Goal: Information Seeking & Learning: Check status

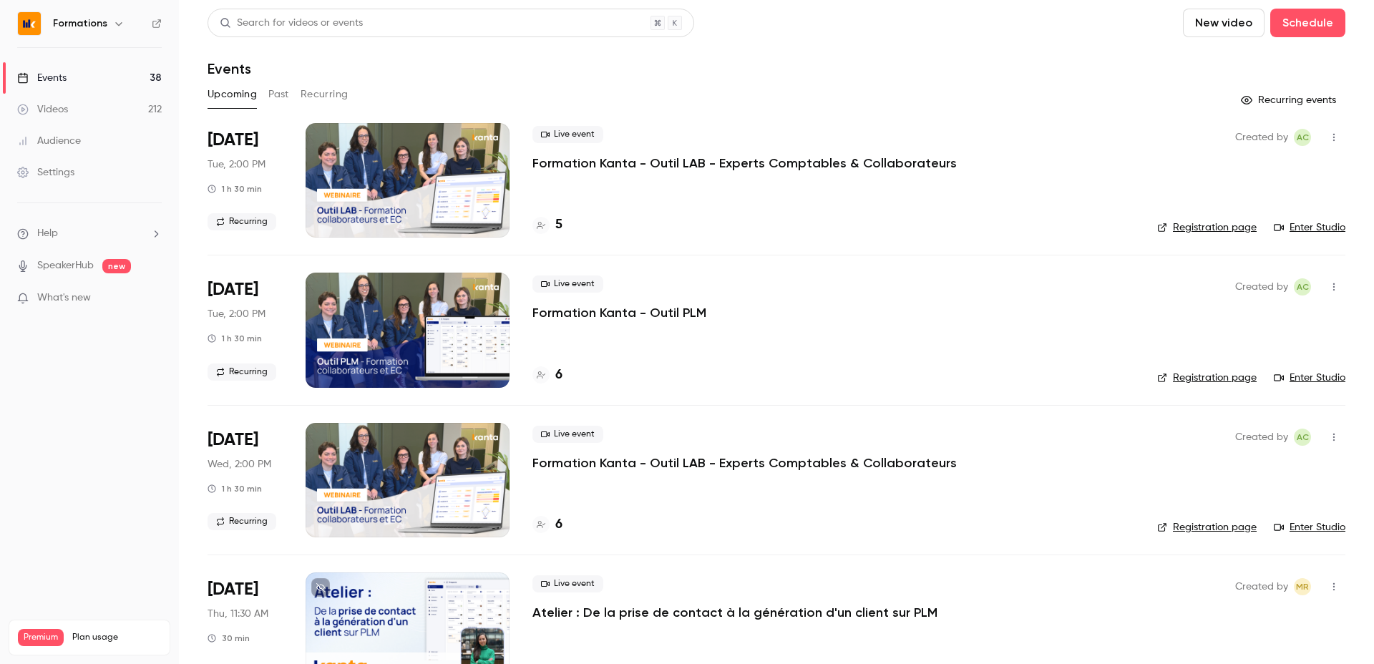
click at [268, 94] on button "Past" at bounding box center [278, 94] width 21 height 23
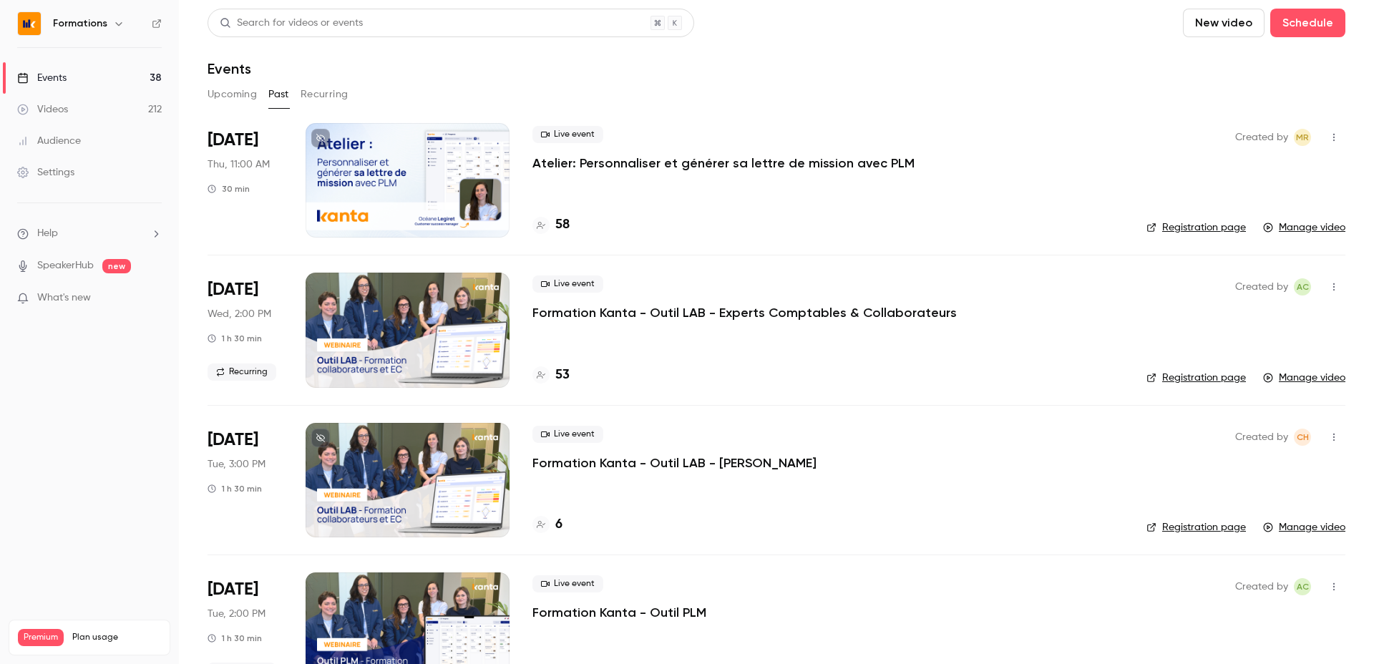
click at [454, 71] on div "Events" at bounding box center [777, 68] width 1138 height 17
click at [361, 61] on div "Events" at bounding box center [777, 68] width 1138 height 17
click at [333, 62] on div "Events" at bounding box center [777, 68] width 1138 height 17
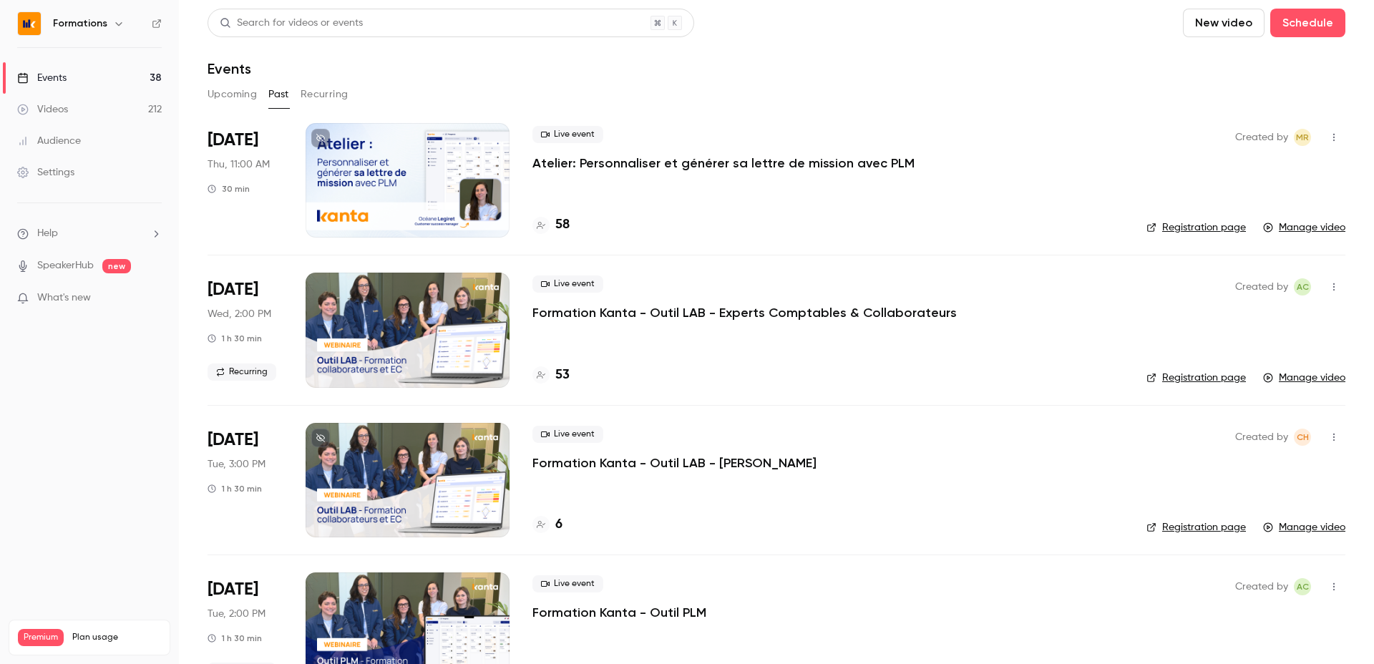
click at [333, 62] on div "Events" at bounding box center [777, 68] width 1138 height 17
click at [434, 31] on div "Search for videos or events" at bounding box center [451, 23] width 487 height 29
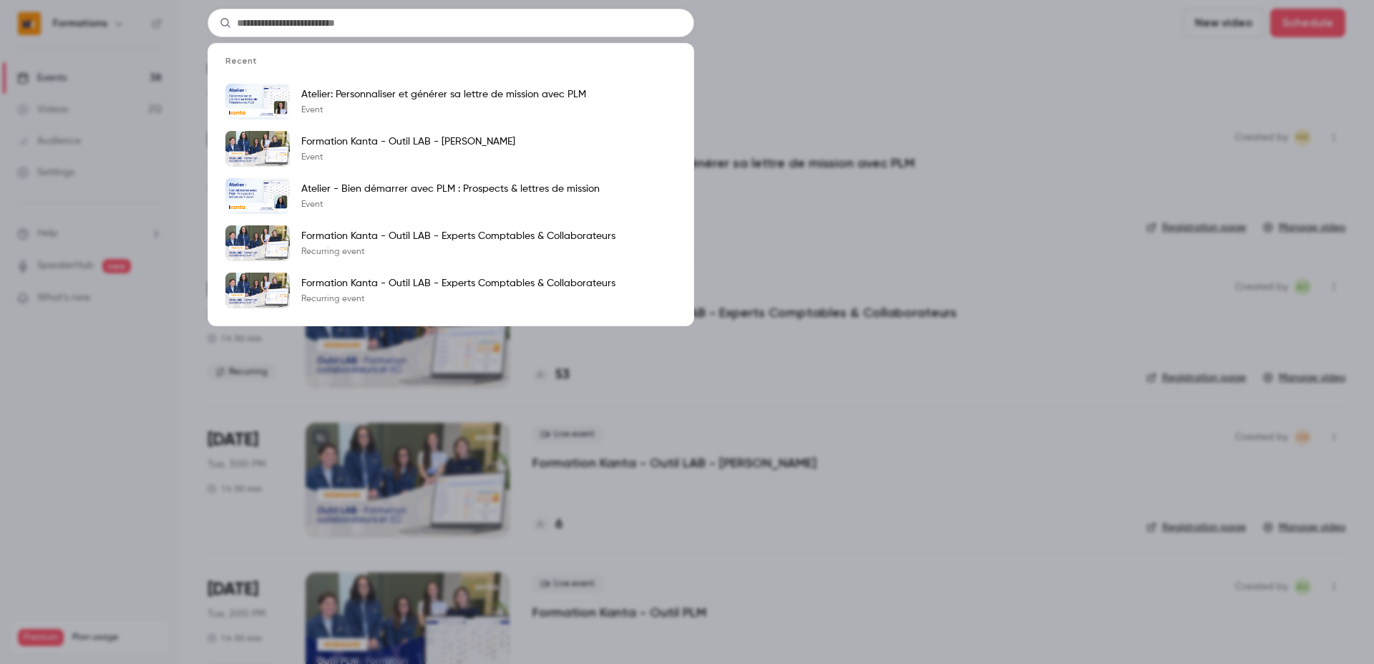
click at [425, 74] on li "Recent" at bounding box center [450, 66] width 485 height 23
click at [892, 36] on div "Recent Atelier: Personnaliser et générer sa lettre de mission avec PLM Event Fo…" at bounding box center [687, 332] width 1374 height 664
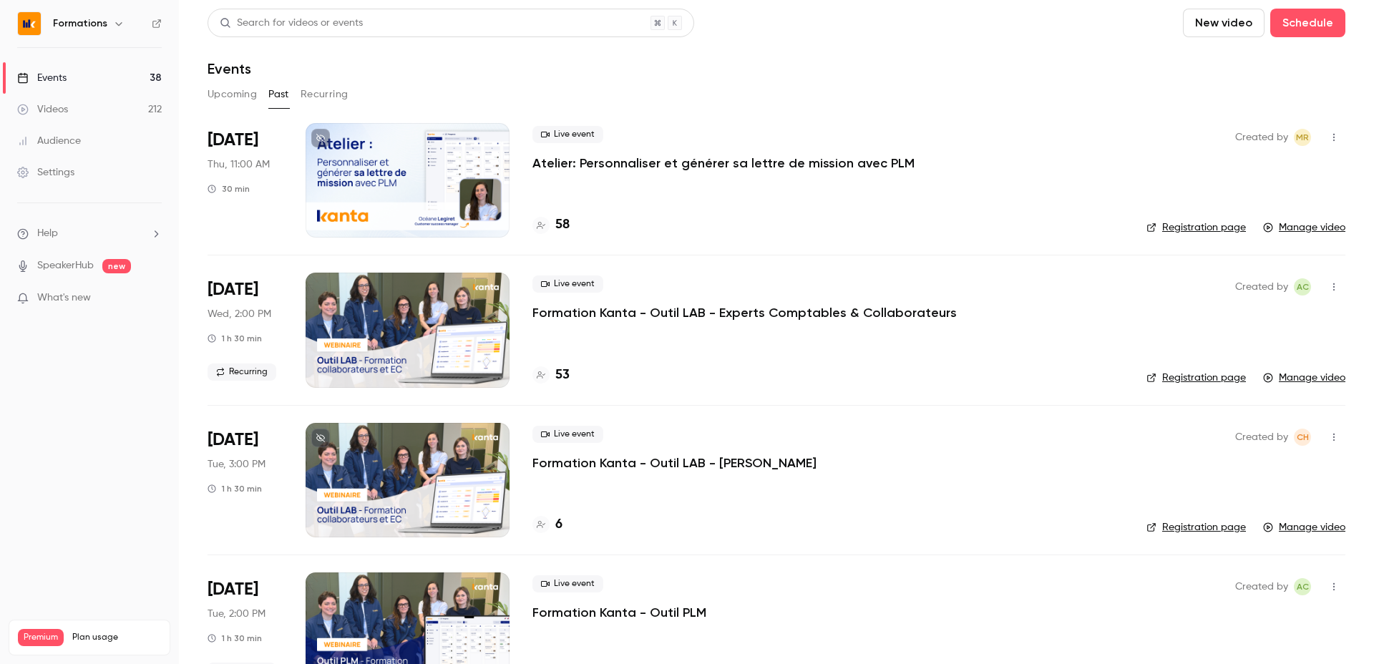
click at [450, 50] on header "Search for videos or events New video Schedule Events" at bounding box center [777, 43] width 1138 height 69
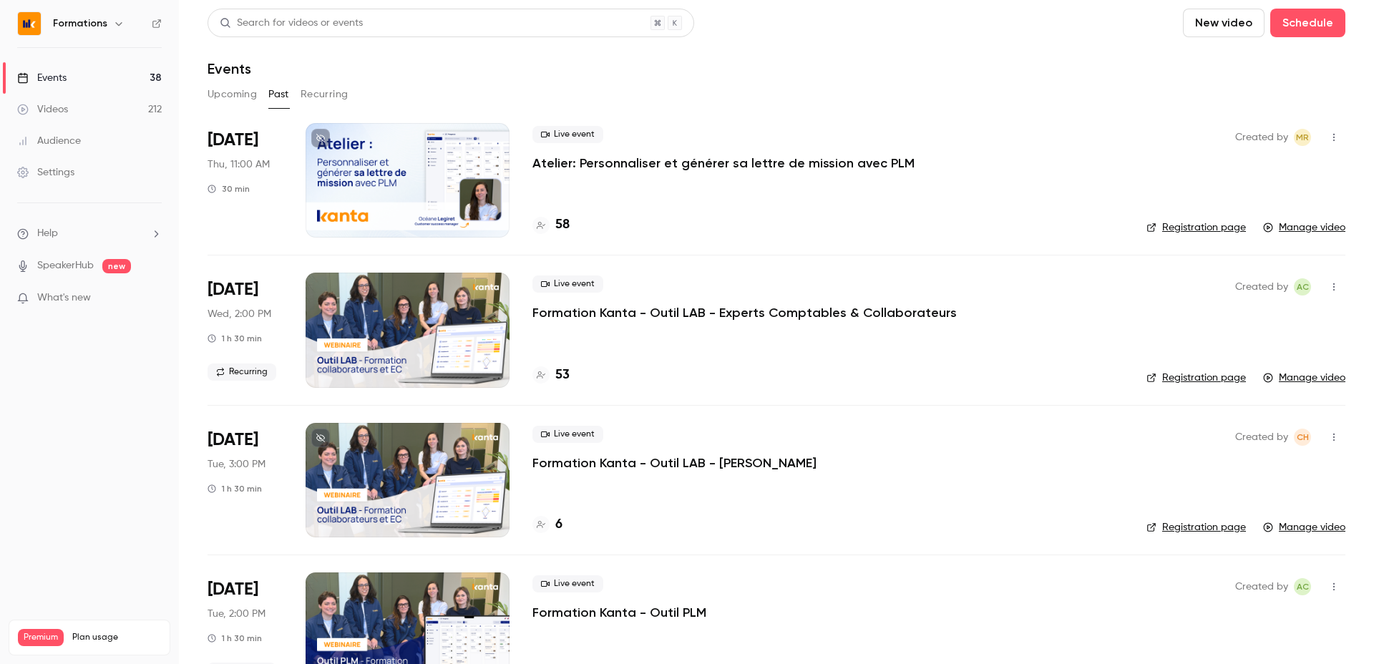
click at [449, 49] on header "Search for videos or events New video Schedule Events" at bounding box center [777, 43] width 1138 height 69
click at [536, 64] on div "Events" at bounding box center [777, 68] width 1138 height 17
click at [461, 72] on div "Events" at bounding box center [777, 68] width 1138 height 17
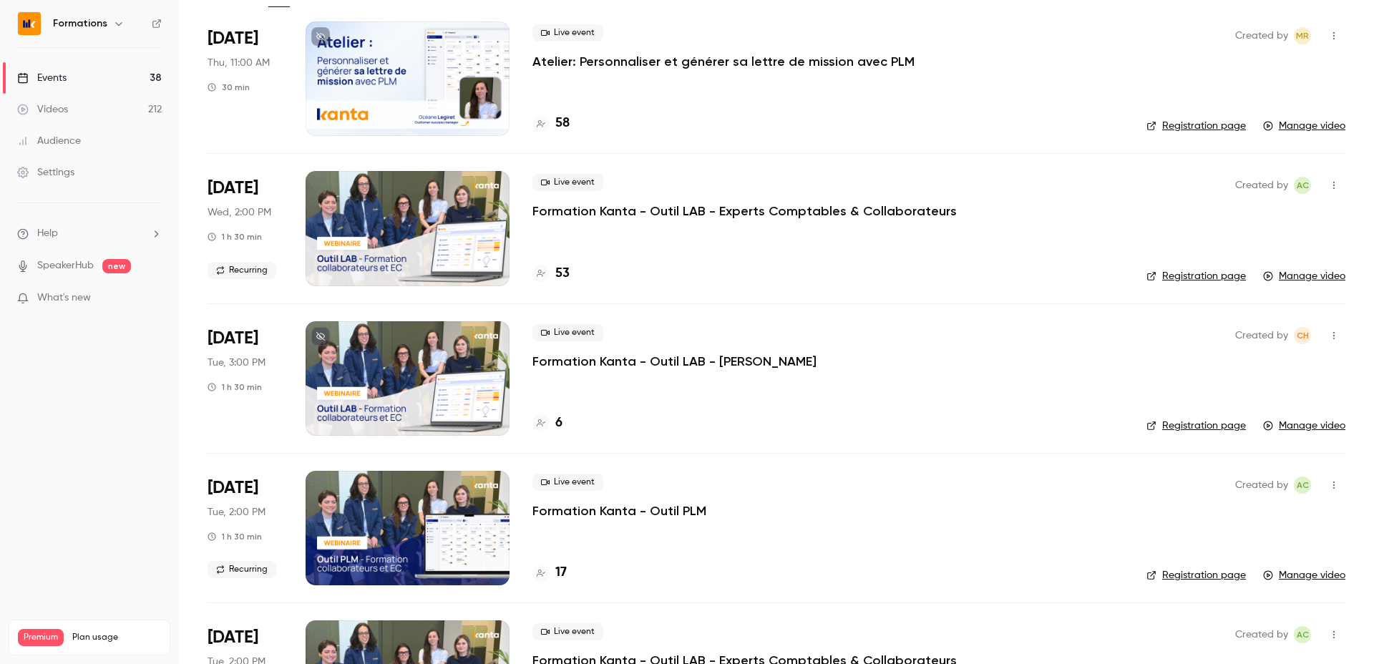
scroll to position [104, 0]
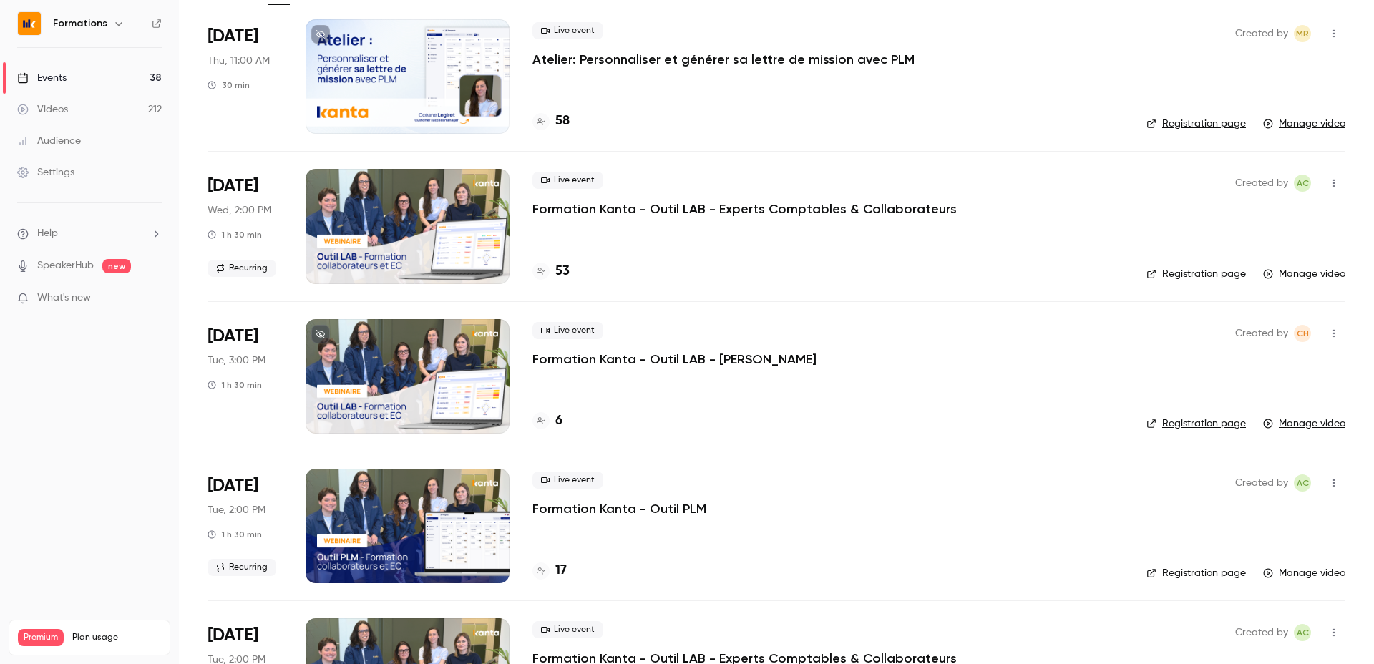
click at [612, 358] on p "Formation Kanta - Outil LAB - [PERSON_NAME]" at bounding box center [674, 359] width 284 height 17
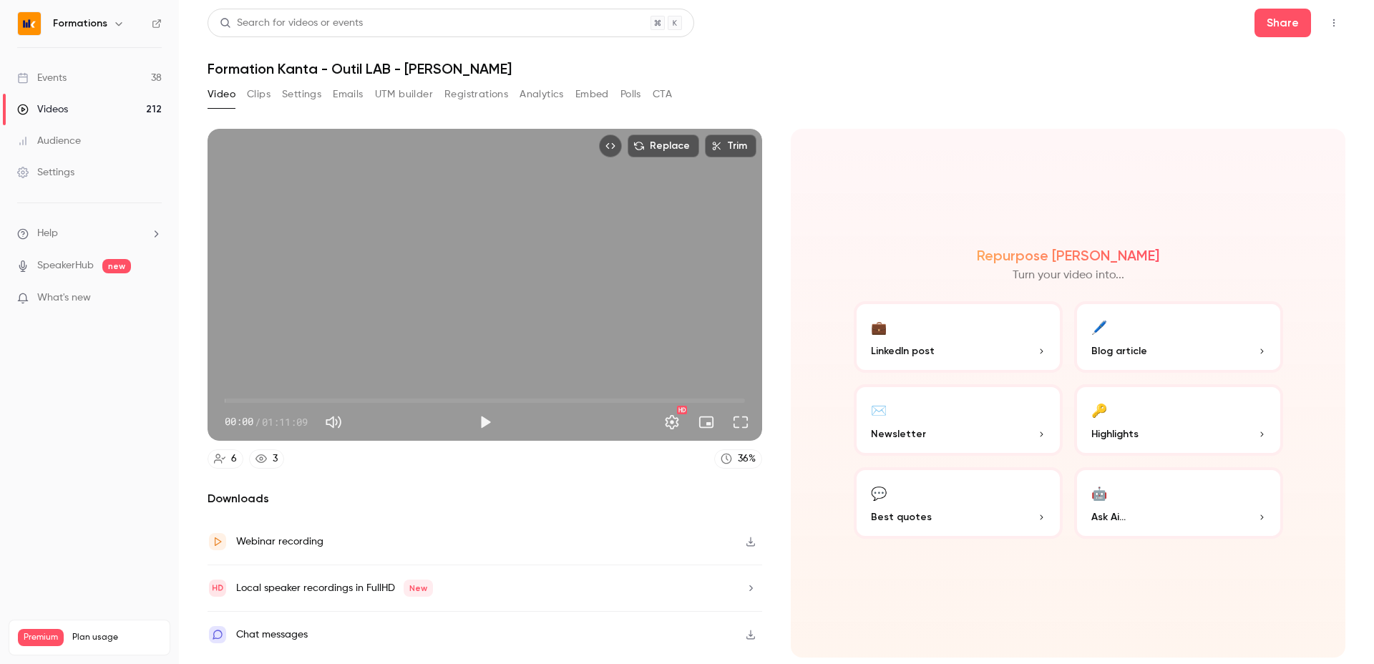
click at [550, 81] on div "Search for videos or events Share Formation Kanta - Outil LAB - DOM [PERSON_NAM…" at bounding box center [777, 332] width 1138 height 647
click at [545, 89] on button "Analytics" at bounding box center [542, 94] width 44 height 23
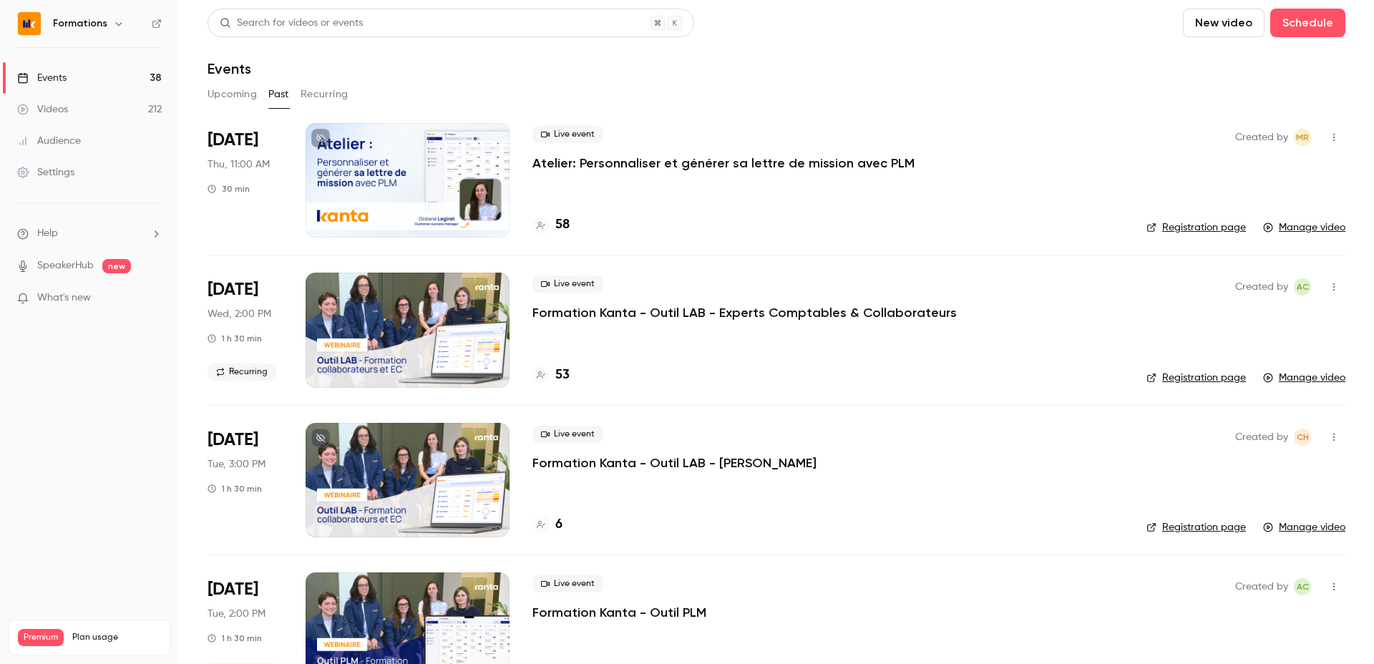
click at [499, 60] on div "Events" at bounding box center [777, 68] width 1138 height 17
click at [434, 100] on div "Upcoming Past Recurring" at bounding box center [777, 94] width 1138 height 23
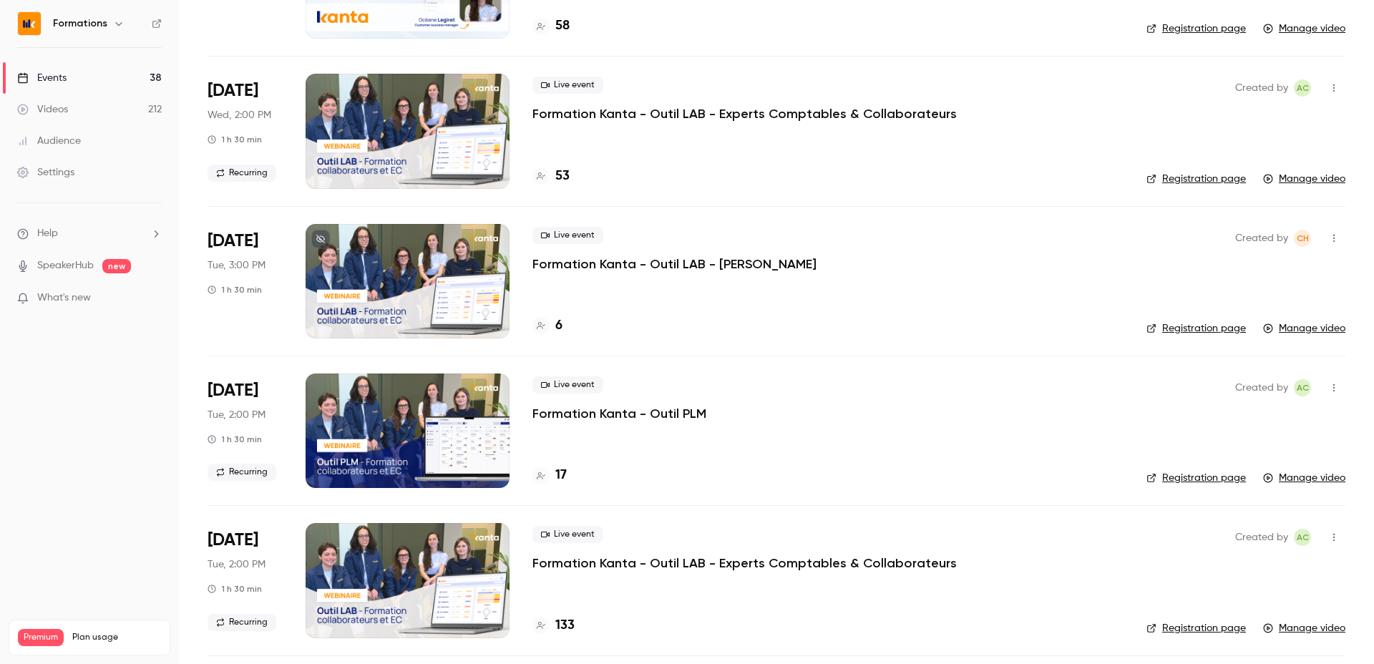
scroll to position [200, 0]
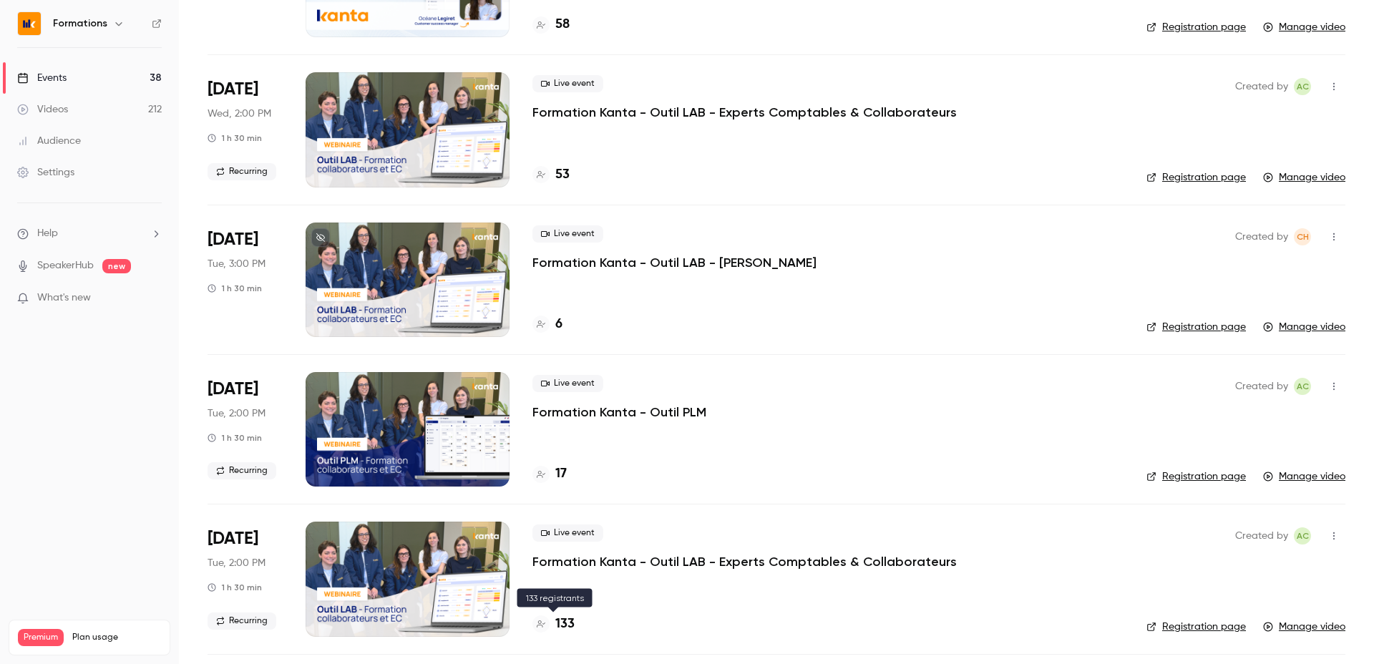
click at [567, 623] on h4 "133" at bounding box center [564, 624] width 19 height 19
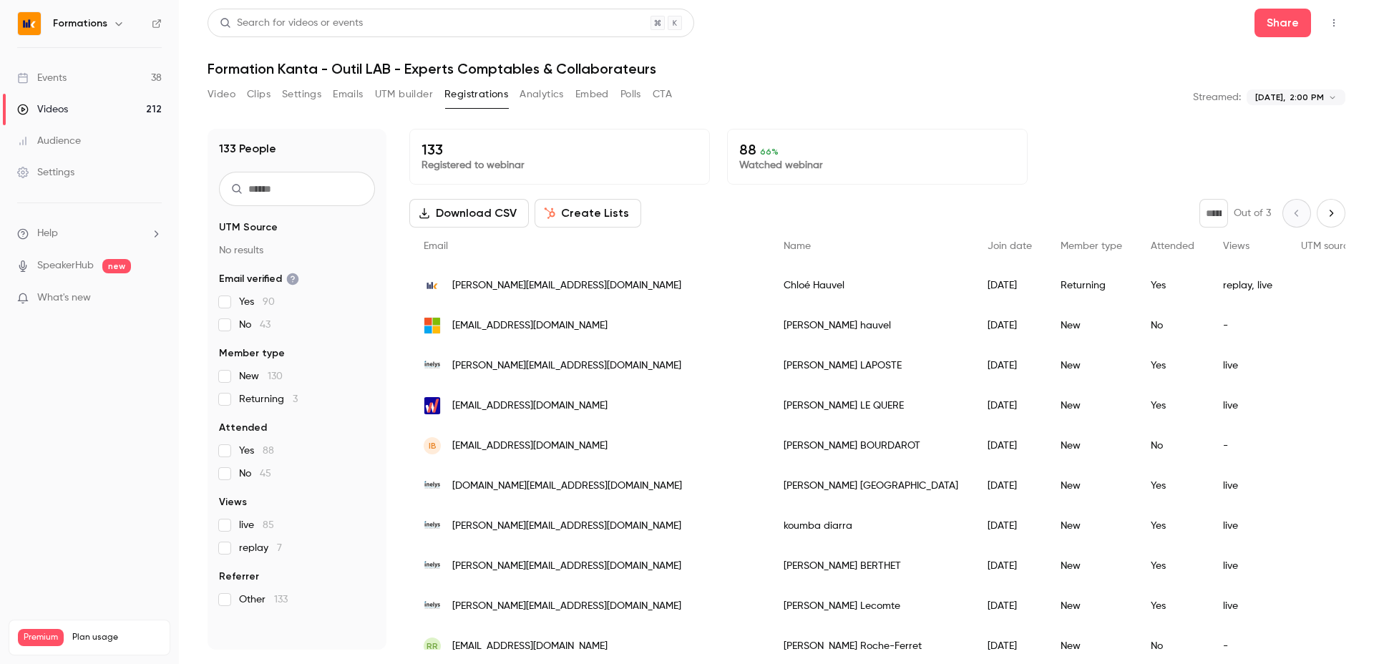
click at [215, 97] on button "Video" at bounding box center [222, 94] width 28 height 23
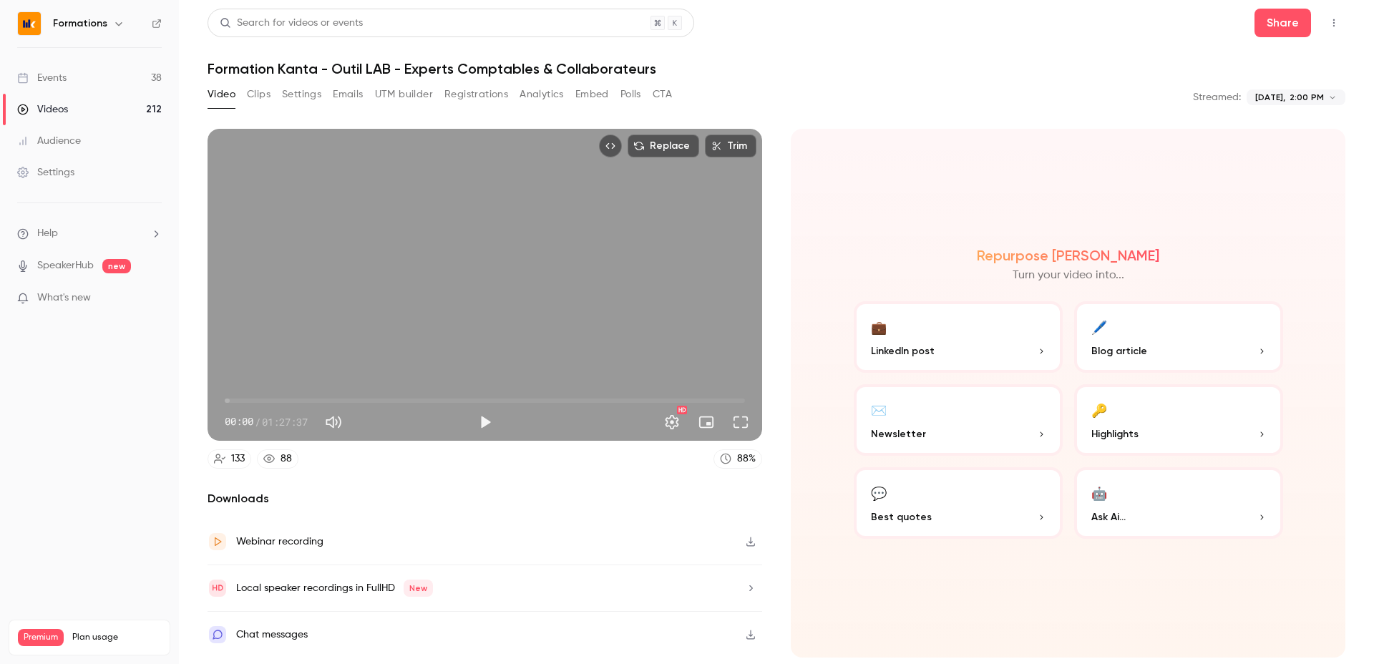
click at [465, 96] on button "Registrations" at bounding box center [476, 94] width 64 height 23
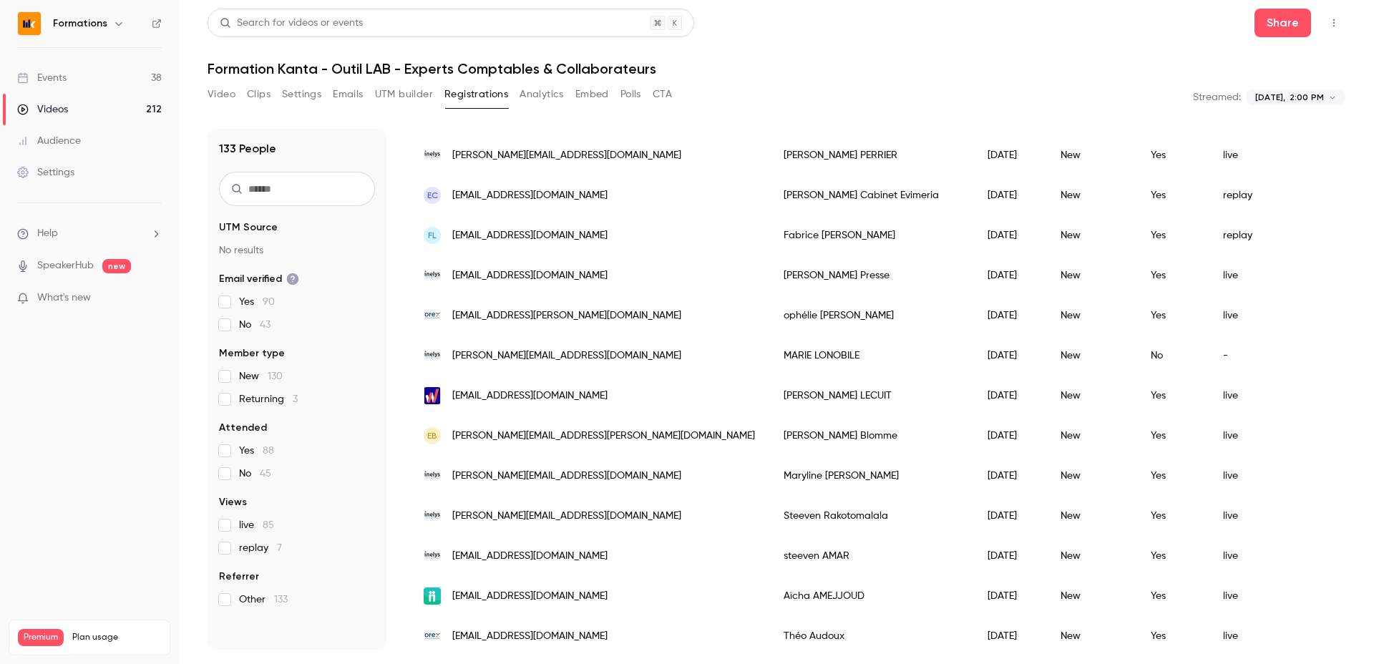
scroll to position [894, 0]
click at [769, 156] on div "[PERSON_NAME]" at bounding box center [871, 153] width 204 height 40
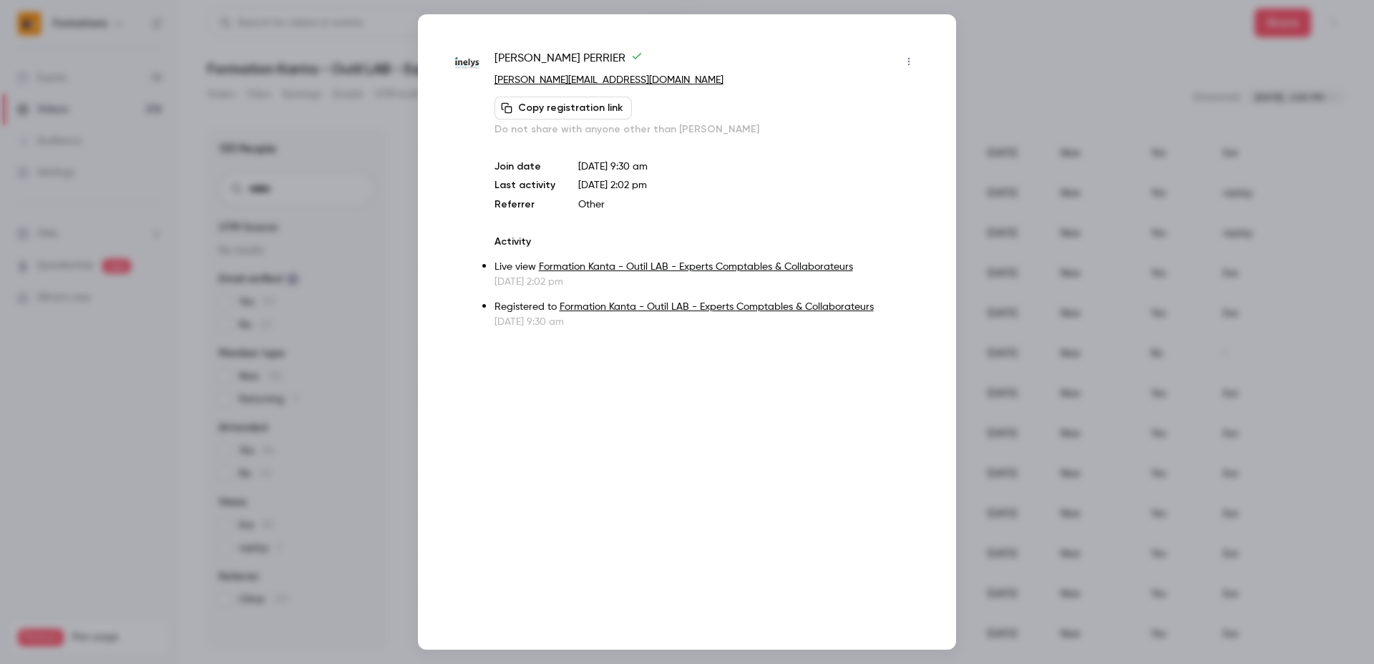
click at [312, 297] on div at bounding box center [687, 332] width 1374 height 664
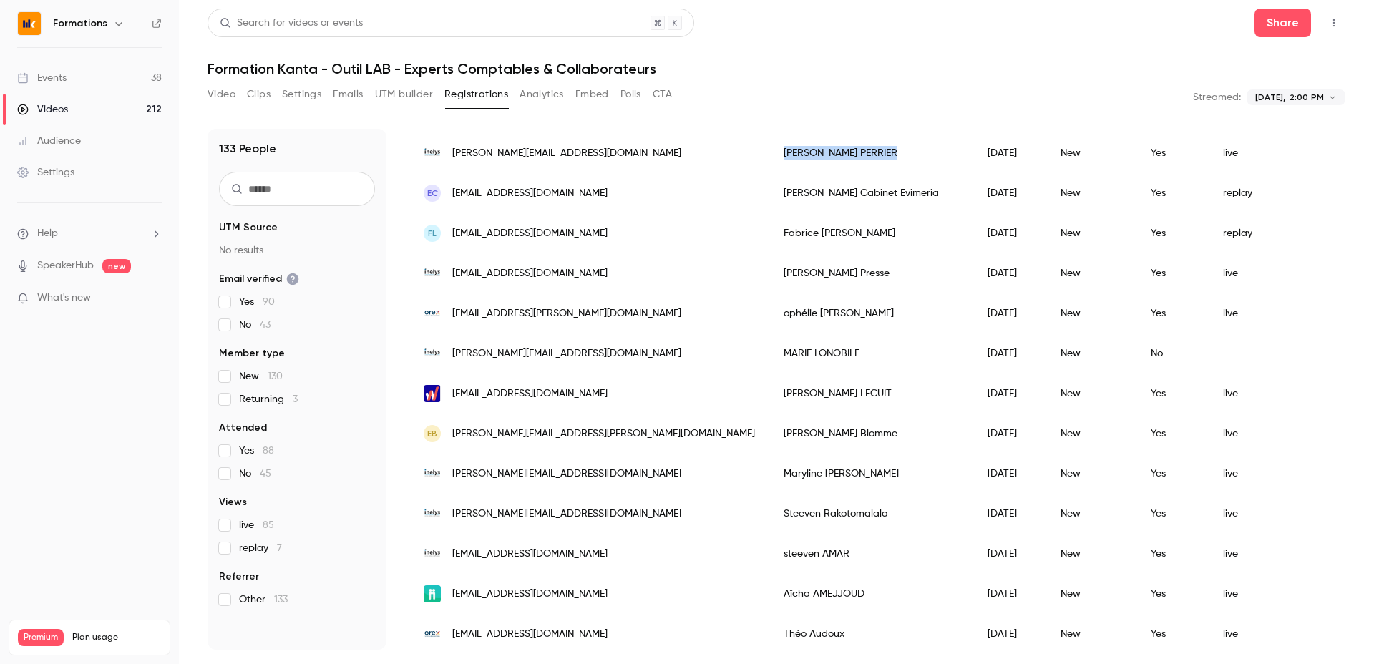
drag, startPoint x: 760, startPoint y: 152, endPoint x: 662, endPoint y: 152, distance: 98.0
click at [769, 152] on div "[PERSON_NAME]" at bounding box center [871, 153] width 204 height 40
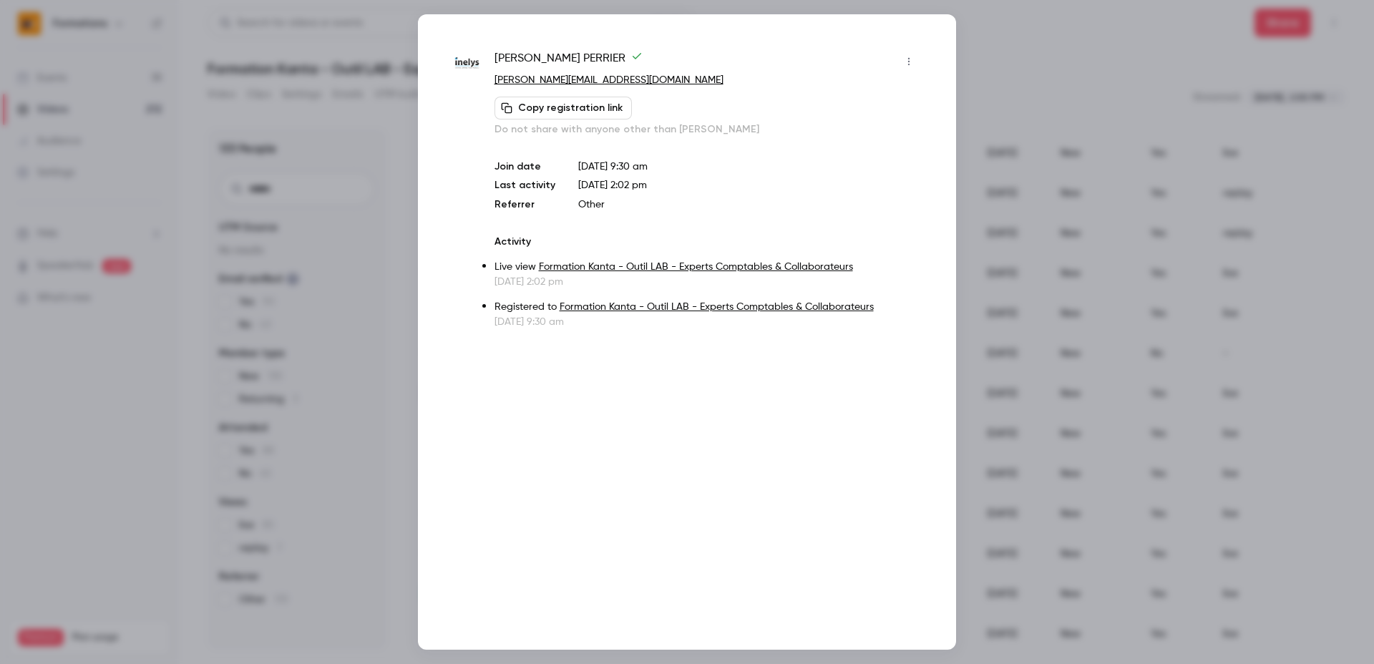
copy div "[PERSON_NAME]"
click at [1096, 467] on div at bounding box center [687, 332] width 1374 height 664
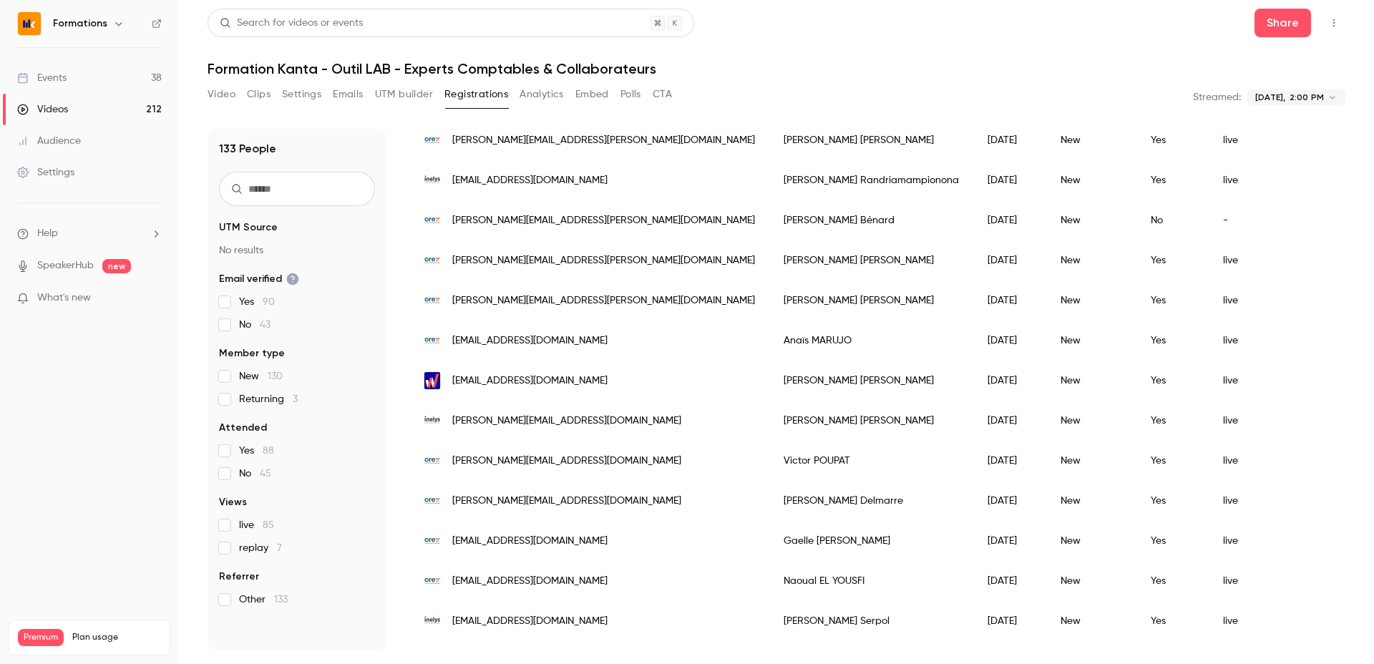
scroll to position [1544, 0]
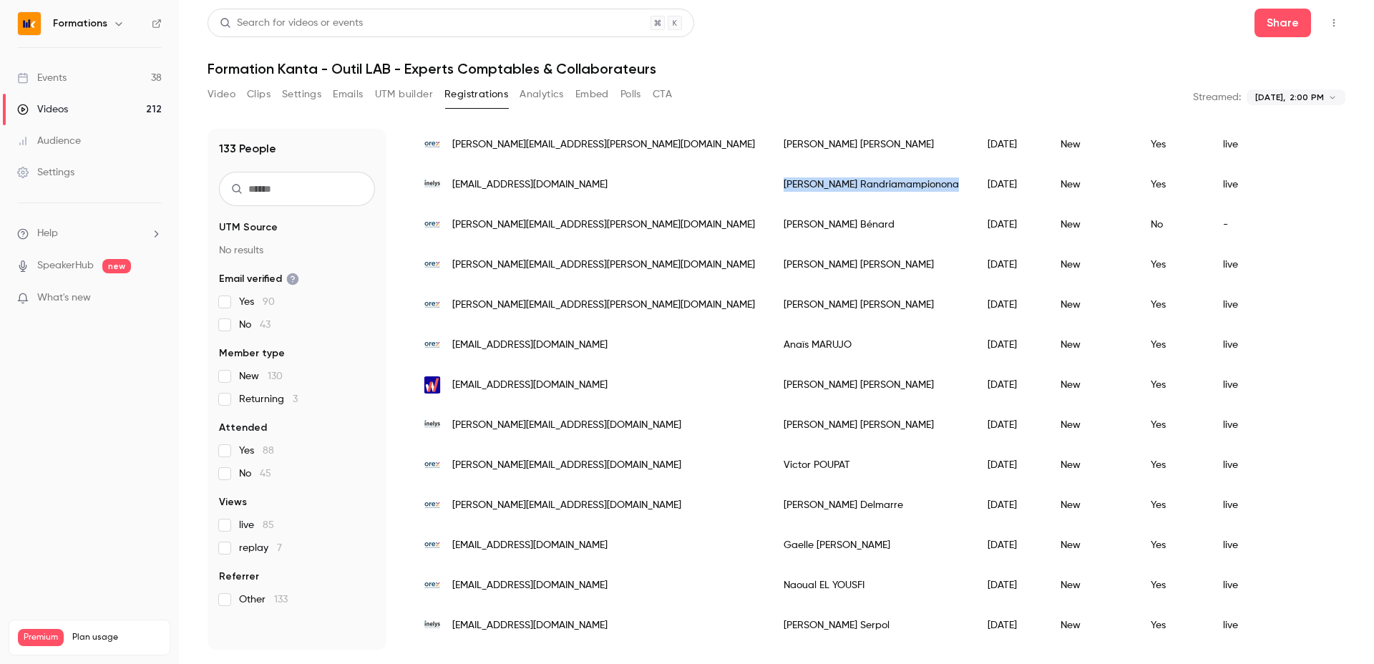
drag, startPoint x: 663, startPoint y: 185, endPoint x: 829, endPoint y: 198, distance: 165.9
click at [829, 198] on div "[PERSON_NAME]" at bounding box center [871, 185] width 204 height 40
copy div "[PERSON_NAME]"
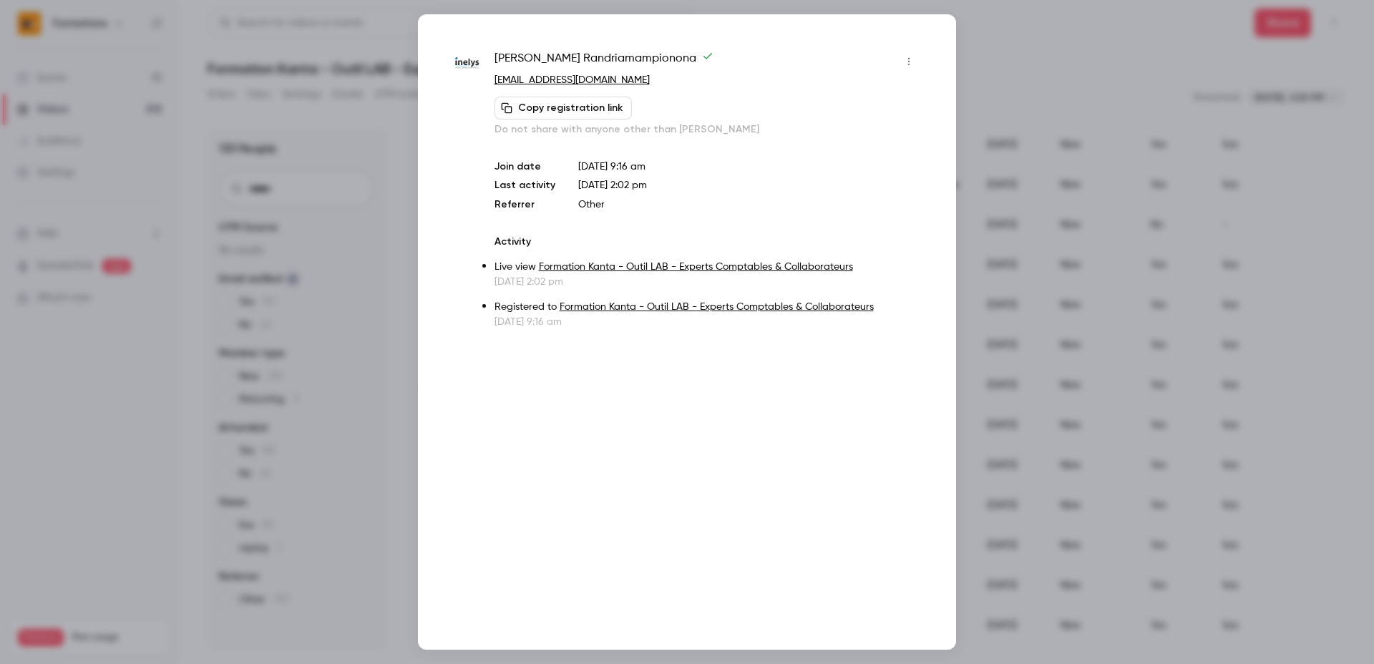
click at [354, 399] on div at bounding box center [687, 332] width 1374 height 664
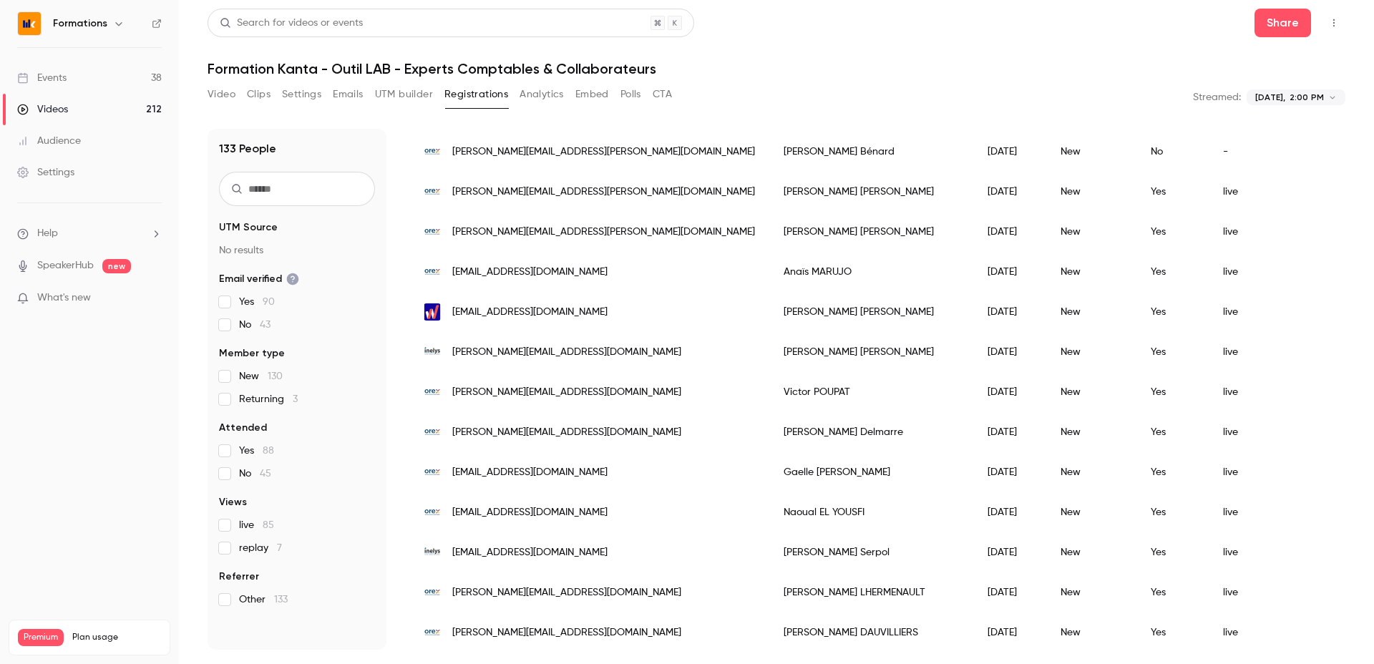
scroll to position [1630, 0]
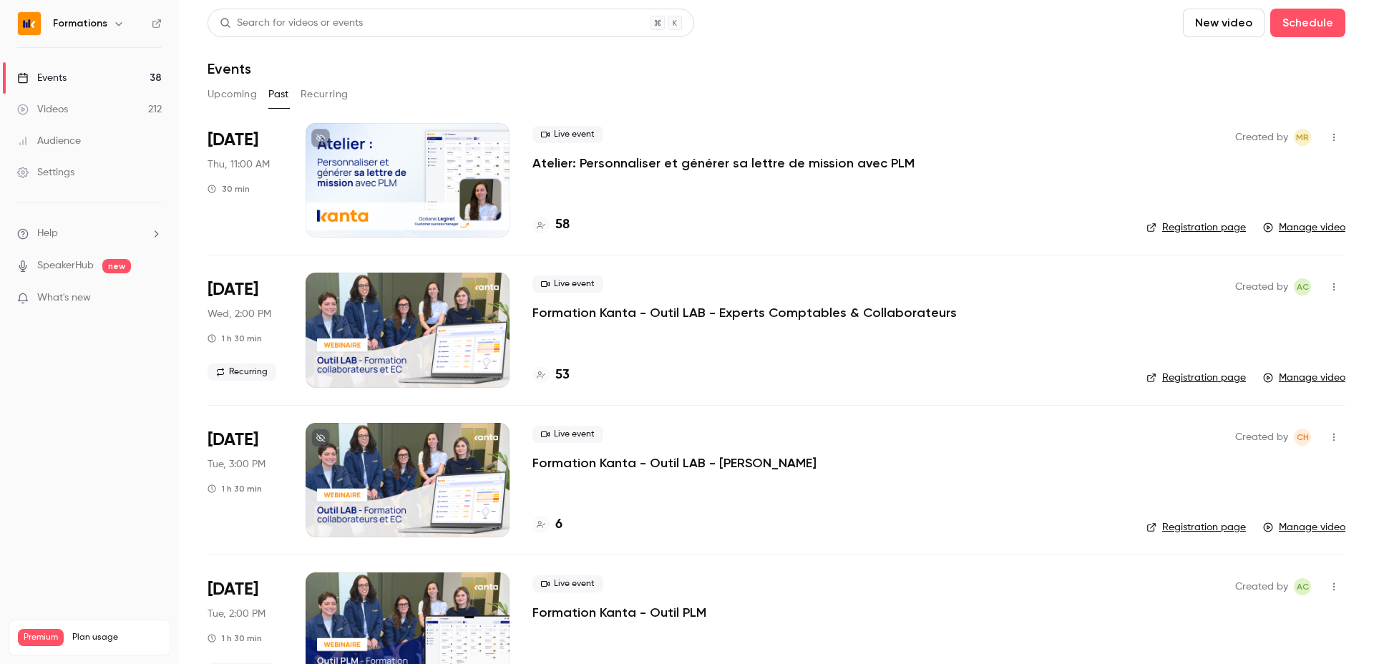
click at [560, 374] on h4 "53" at bounding box center [562, 375] width 14 height 19
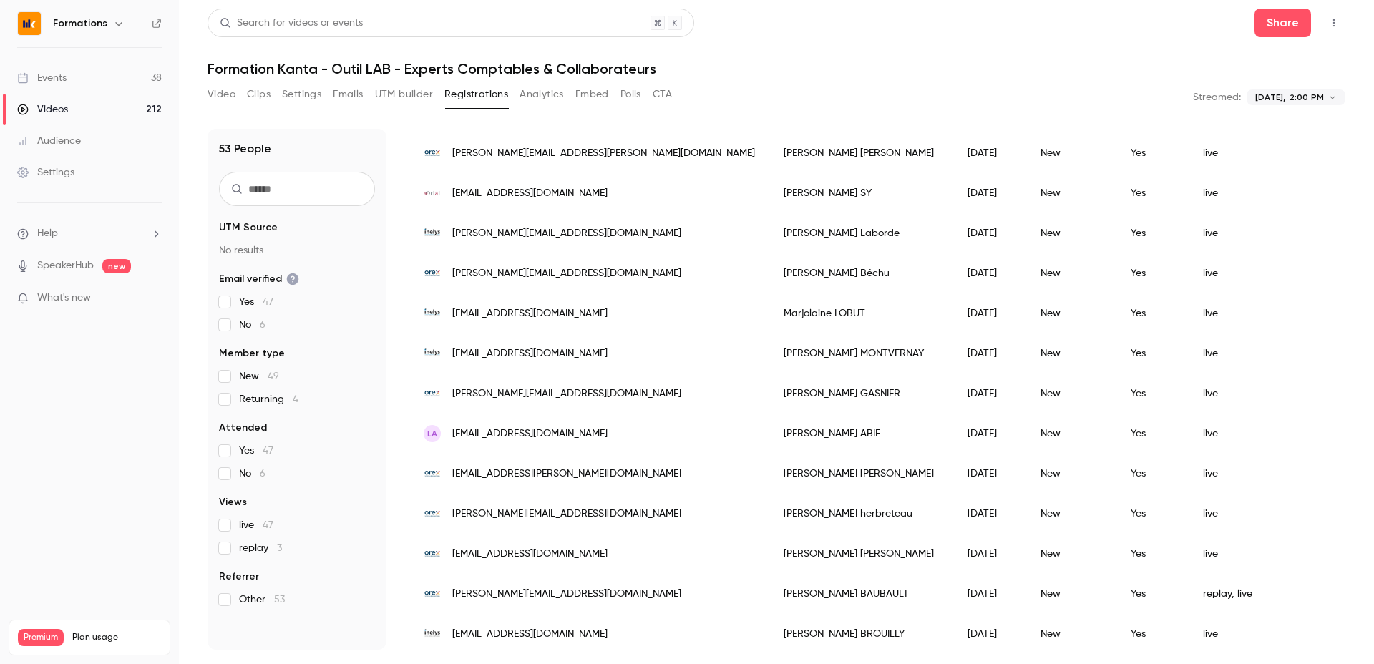
scroll to position [1182, 0]
